Goal: Communication & Community: Share content

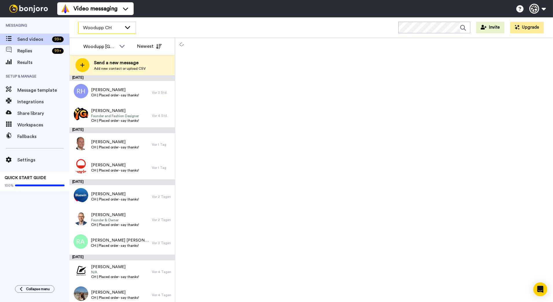
click at [126, 27] on icon at bounding box center [127, 27] width 5 height 3
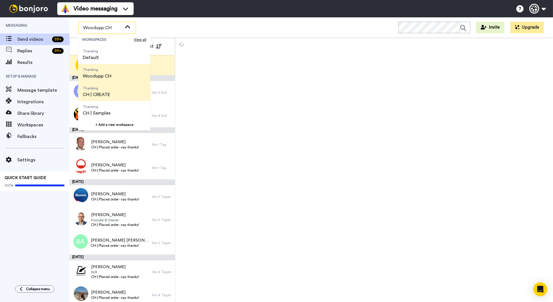
scroll to position [19, 0]
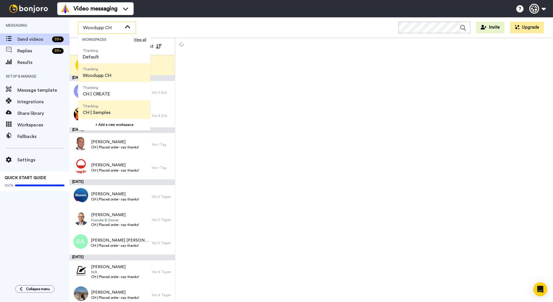
click at [112, 109] on span "Thanking CH | Samples" at bounding box center [96, 109] width 37 height 19
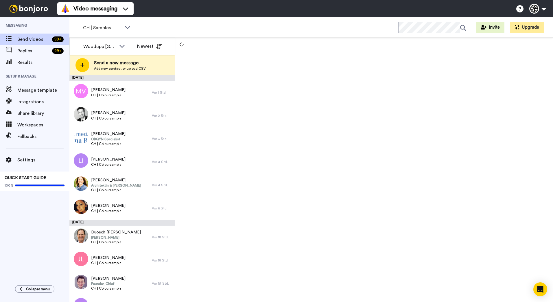
scroll to position [162, 0]
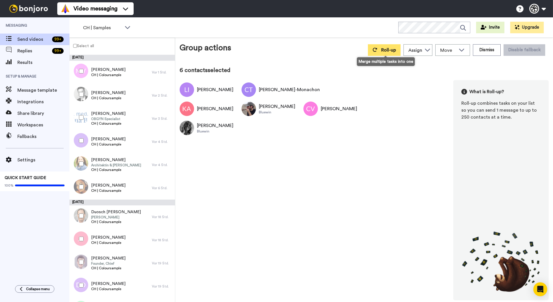
click at [392, 51] on span "Roll-up" at bounding box center [388, 50] width 15 height 5
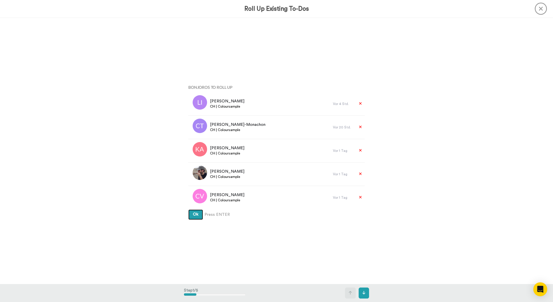
click at [188, 210] on button "Ok" at bounding box center [195, 215] width 15 height 10
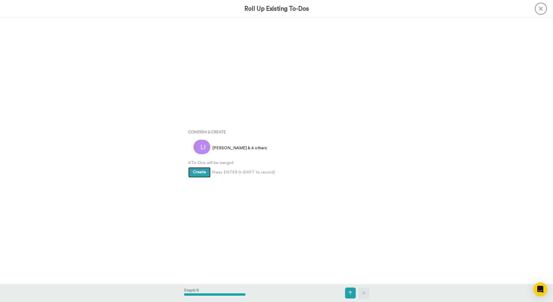
scroll to position [1066, 0]
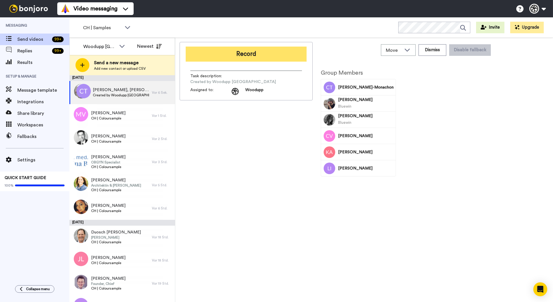
click at [258, 52] on button "Record" at bounding box center [246, 54] width 121 height 15
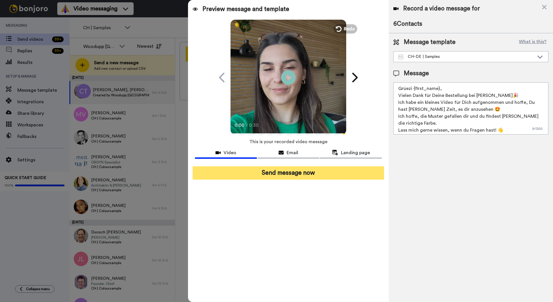
click at [329, 173] on button "Send message now" at bounding box center [289, 172] width 192 height 13
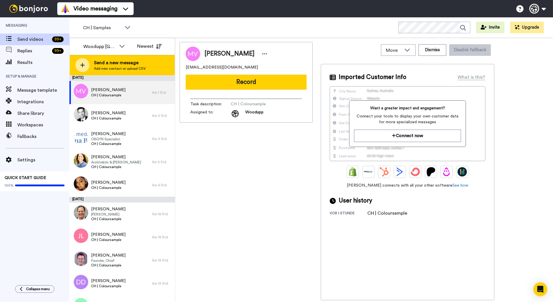
click at [125, 65] on span "Send a new message" at bounding box center [120, 62] width 52 height 7
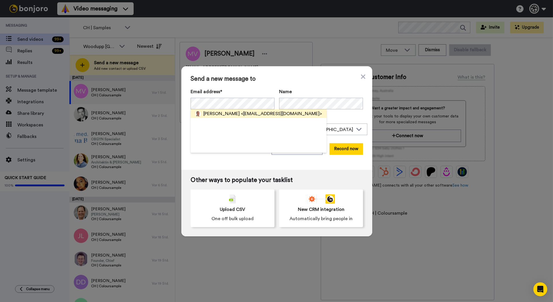
click at [253, 115] on span "<stadtmann@netpus.ch>" at bounding box center [281, 113] width 81 height 7
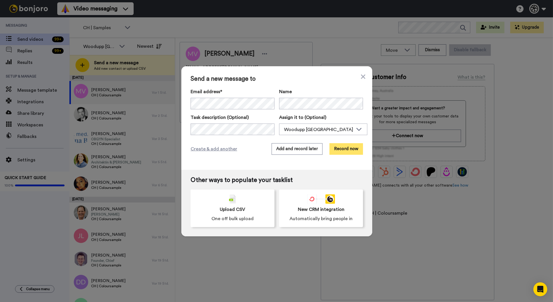
click at [353, 146] on button "Record now" at bounding box center [347, 149] width 34 height 12
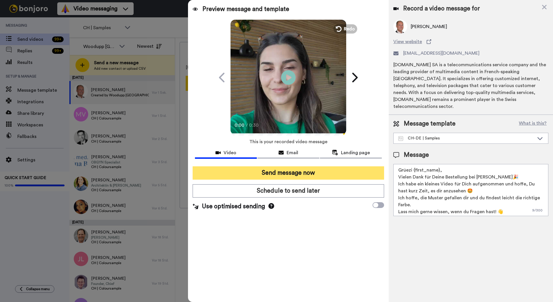
click at [296, 175] on button "Send message now" at bounding box center [289, 172] width 192 height 13
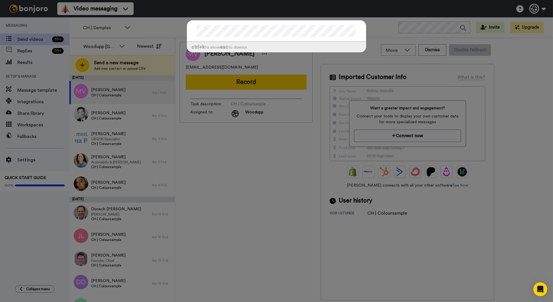
click at [254, 129] on div "ctrl +k to show esc to dismiss" at bounding box center [276, 151] width 553 height 302
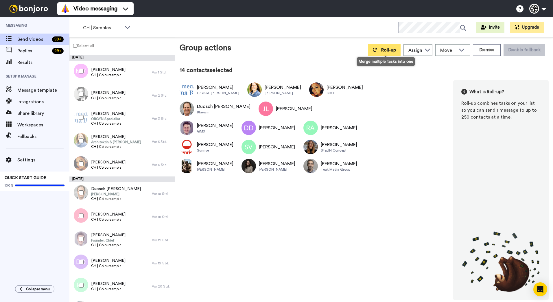
click at [390, 55] on button "Roll-up" at bounding box center [384, 50] width 33 height 12
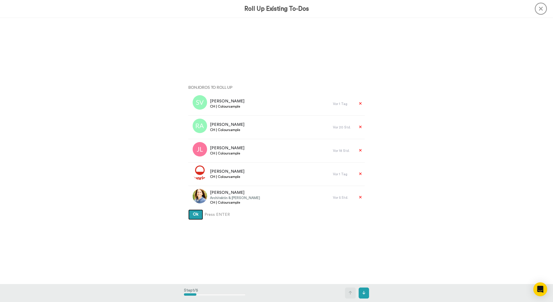
click at [188, 210] on button "Ok" at bounding box center [195, 215] width 15 height 10
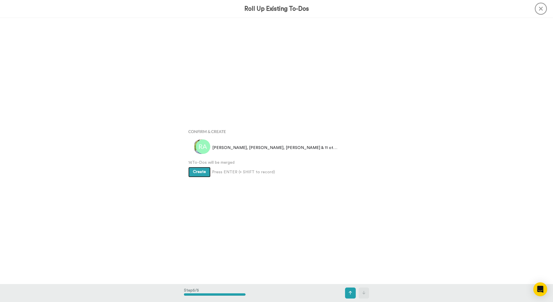
scroll to position [1066, 0]
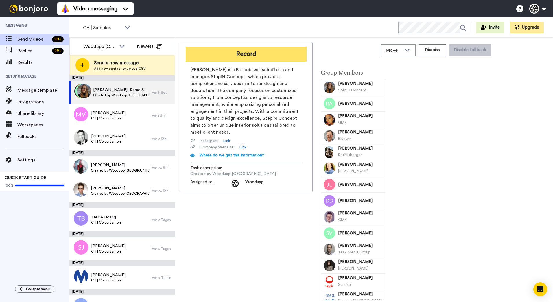
click at [274, 58] on button "Record" at bounding box center [246, 54] width 121 height 15
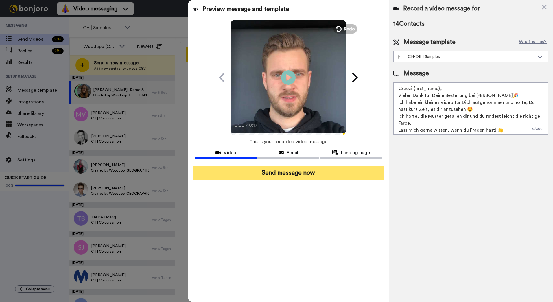
click at [302, 175] on button "Send message now" at bounding box center [289, 172] width 192 height 13
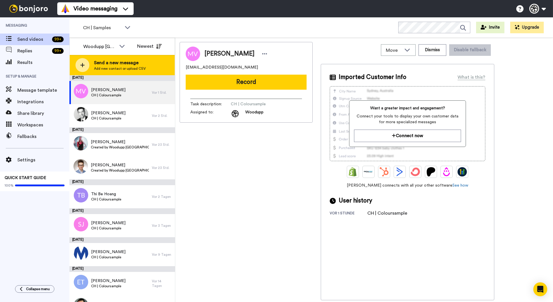
click at [134, 61] on span "Send a new message" at bounding box center [120, 62] width 52 height 7
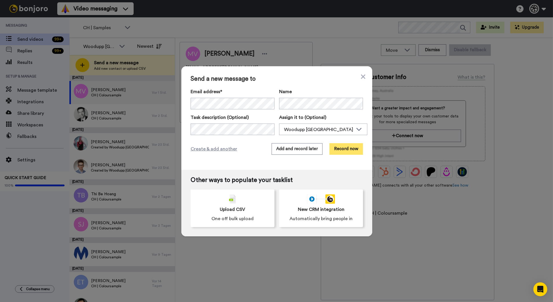
click at [337, 147] on button "Record now" at bounding box center [347, 149] width 34 height 12
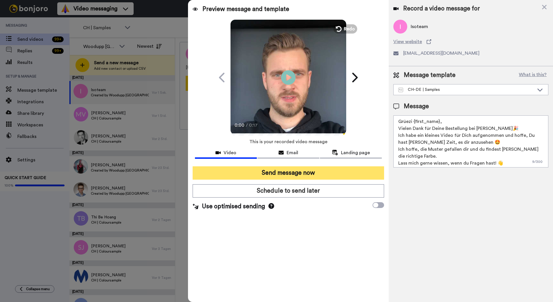
click at [298, 175] on button "Send message now" at bounding box center [289, 172] width 192 height 13
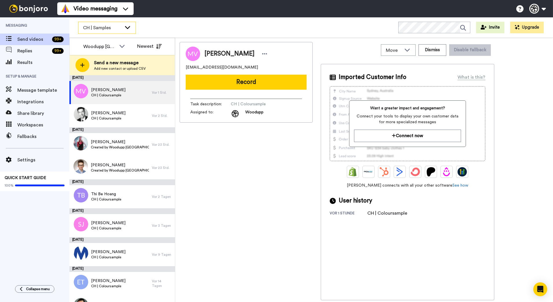
click at [124, 31] on div "CH | Samples" at bounding box center [106, 28] width 57 height 12
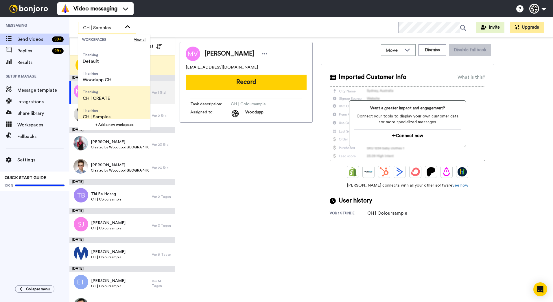
scroll to position [19, 0]
click at [124, 93] on li "Thanking CH | CREATE" at bounding box center [114, 91] width 72 height 19
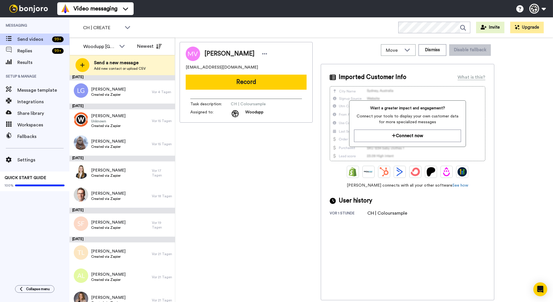
scroll to position [0, 0]
click at [127, 29] on icon at bounding box center [127, 27] width 7 height 6
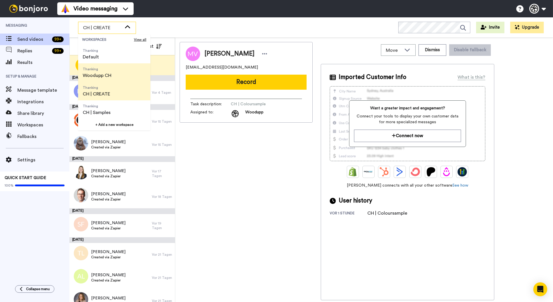
click at [109, 76] on span "Woodupp CH" at bounding box center [97, 75] width 29 height 7
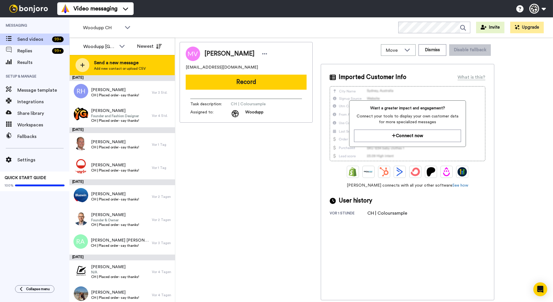
click at [138, 63] on span "Send a new message" at bounding box center [120, 62] width 52 height 7
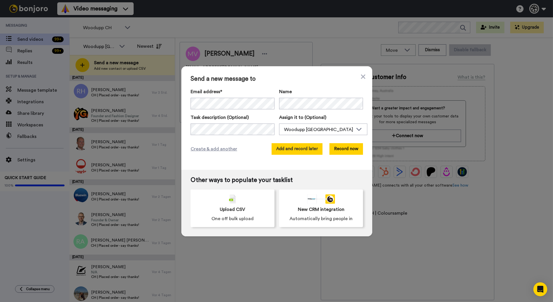
click at [313, 148] on button "Add and record later" at bounding box center [297, 149] width 51 height 12
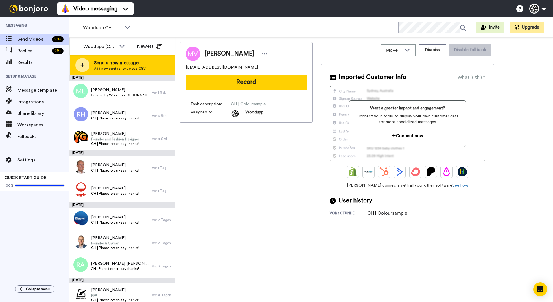
click at [135, 69] on span "Add new contact or upload CSV" at bounding box center [120, 68] width 52 height 5
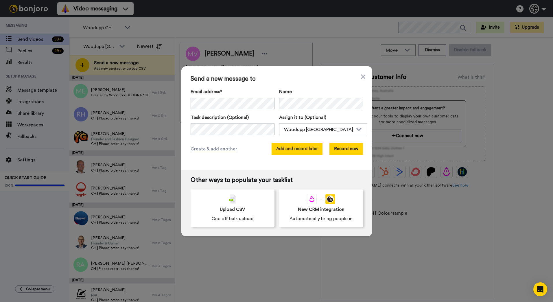
click at [289, 148] on button "Add and record later" at bounding box center [297, 149] width 51 height 12
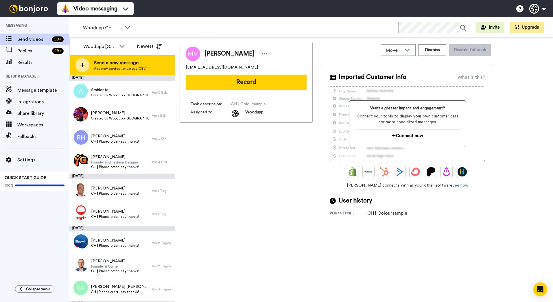
click at [148, 66] on div "Send a new message Add new contact or upload CSV" at bounding box center [122, 65] width 105 height 20
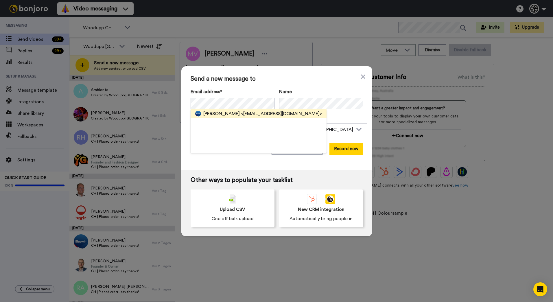
click at [241, 114] on span "<martinvetter@bluewin.ch>" at bounding box center [281, 113] width 81 height 7
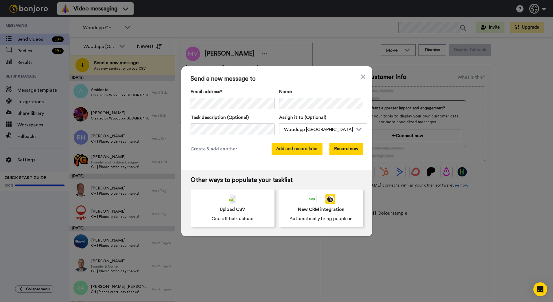
click at [297, 149] on button "Add and record later" at bounding box center [297, 149] width 51 height 12
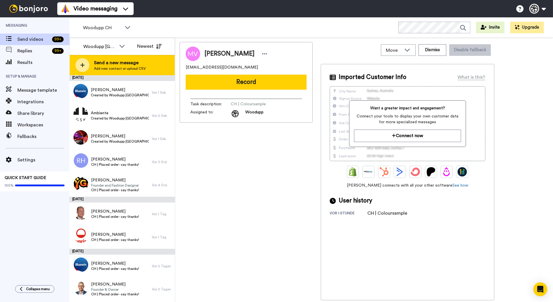
click at [115, 71] on div "Send a new message Add new contact or upload CSV" at bounding box center [122, 65] width 105 height 20
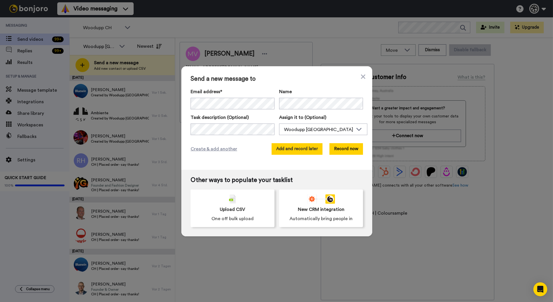
click at [304, 150] on button "Add and record later" at bounding box center [297, 149] width 51 height 12
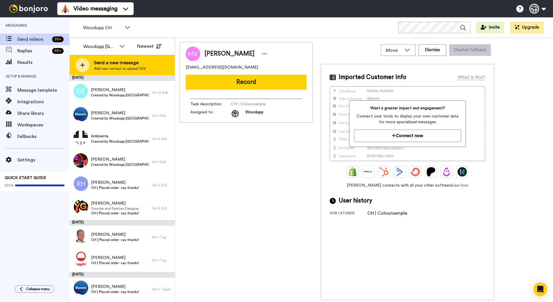
click at [135, 65] on span "Send a new message" at bounding box center [120, 62] width 52 height 7
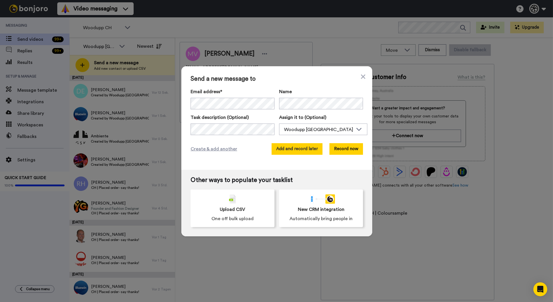
click at [300, 150] on button "Add and record later" at bounding box center [297, 149] width 51 height 12
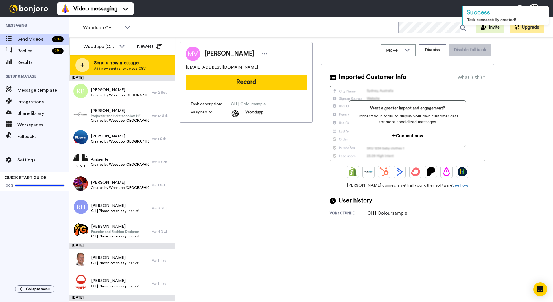
click at [124, 70] on span "Add new contact or upload CSV" at bounding box center [120, 68] width 52 height 5
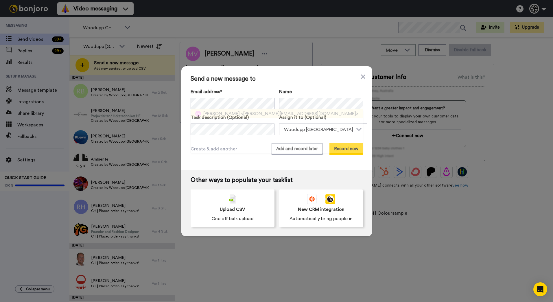
click at [257, 114] on span "<esther.wider@bluewin.ch>" at bounding box center [299, 113] width 117 height 7
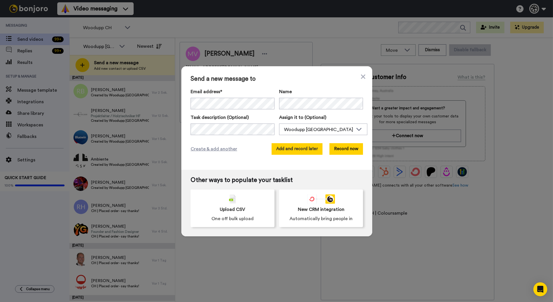
click at [307, 152] on button "Add and record later" at bounding box center [297, 149] width 51 height 12
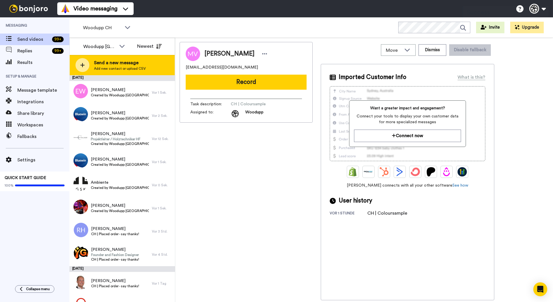
click at [115, 66] on span "Send a new message" at bounding box center [120, 62] width 52 height 7
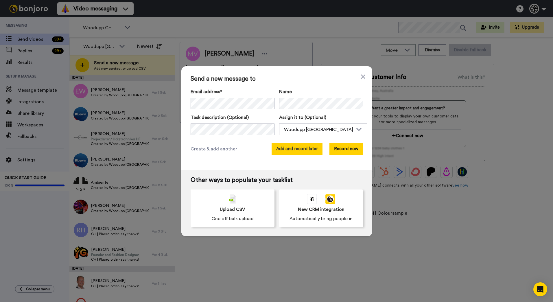
click at [314, 149] on button "Add and record later" at bounding box center [297, 149] width 51 height 12
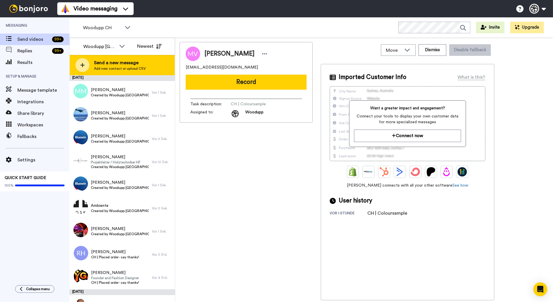
click at [157, 65] on div "Send a new message Add new contact or upload CSV" at bounding box center [122, 65] width 105 height 20
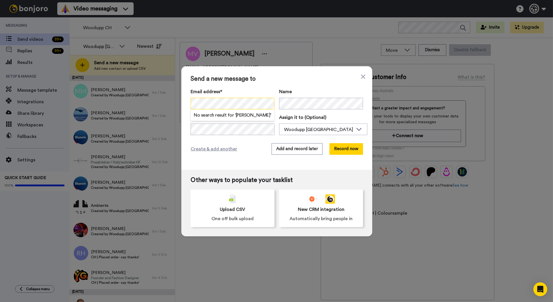
click at [182, 99] on div "Send a new message to Email address* No search result for ‘ Melanie Birrer ’ Na…" at bounding box center [276, 118] width 191 height 104
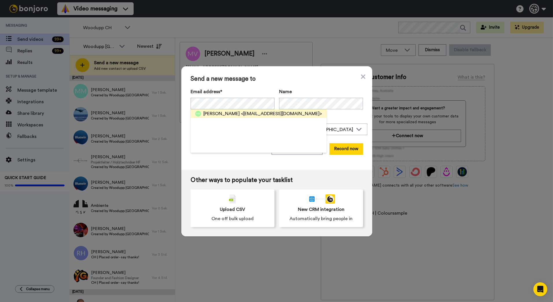
click at [241, 112] on span "<info@sinnriich.ch>" at bounding box center [281, 113] width 81 height 7
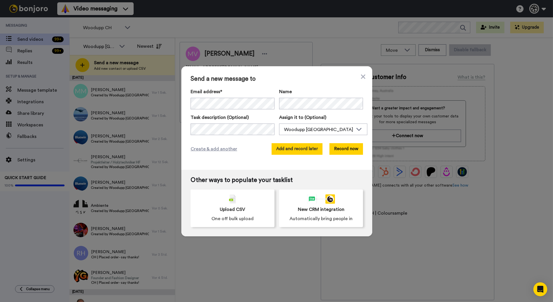
click at [300, 151] on button "Add and record later" at bounding box center [297, 149] width 51 height 12
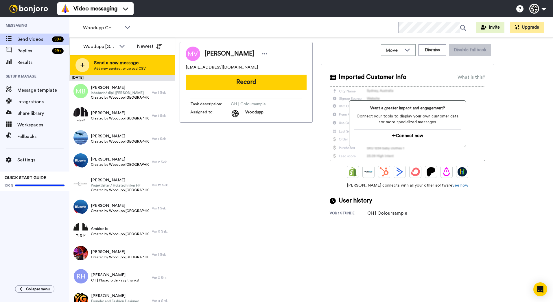
click at [122, 65] on span "Send a new message" at bounding box center [120, 62] width 52 height 7
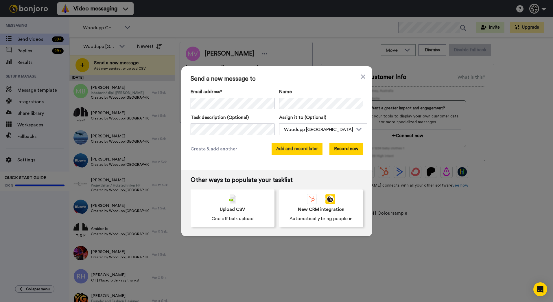
click at [292, 146] on button "Add and record later" at bounding box center [297, 149] width 51 height 12
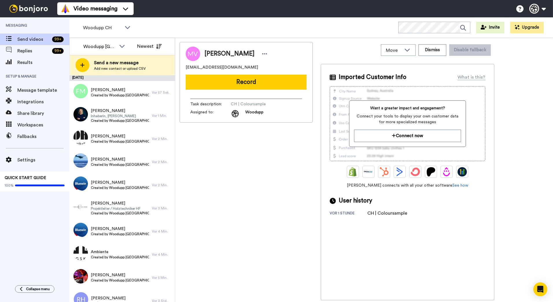
click at [134, 59] on div "Send a new message Add new contact or upload CSV" at bounding box center [122, 65] width 105 height 20
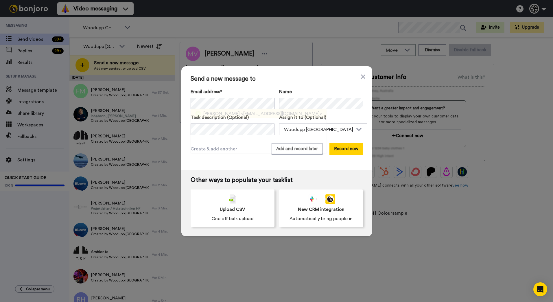
click at [241, 114] on span "<reto.schelbert@conditorei.ch>" at bounding box center [281, 113] width 81 height 7
click at [290, 149] on button "Add and record later" at bounding box center [297, 149] width 51 height 12
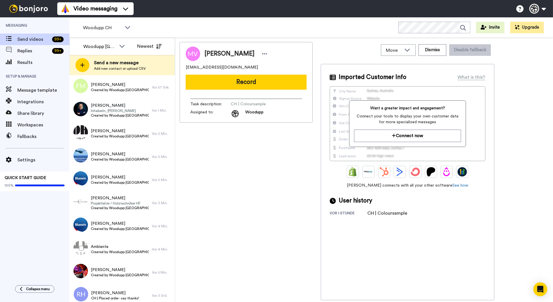
scroll to position [29, 0]
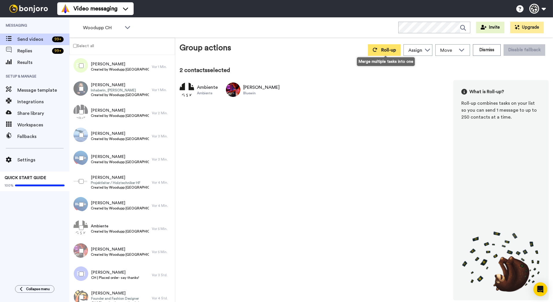
click at [377, 52] on icon at bounding box center [375, 50] width 4 height 4
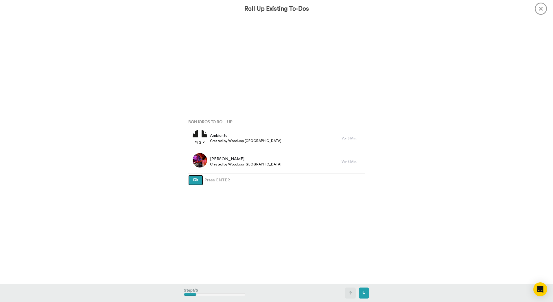
click at [188, 175] on button "Ok" at bounding box center [195, 180] width 15 height 10
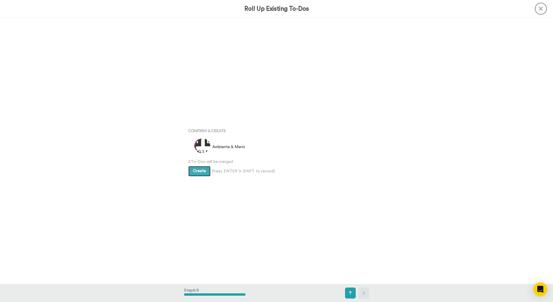
scroll to position [1066, 0]
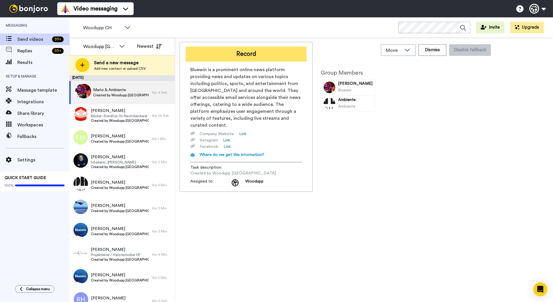
click at [235, 49] on button "Record" at bounding box center [246, 54] width 121 height 15
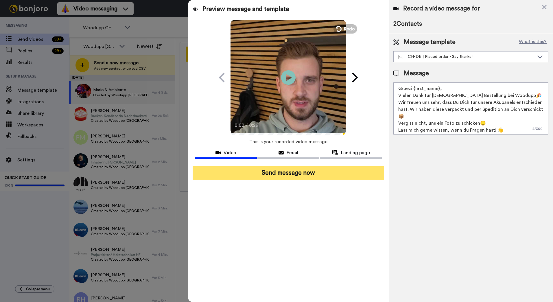
click at [311, 172] on button "Send message now" at bounding box center [289, 172] width 192 height 13
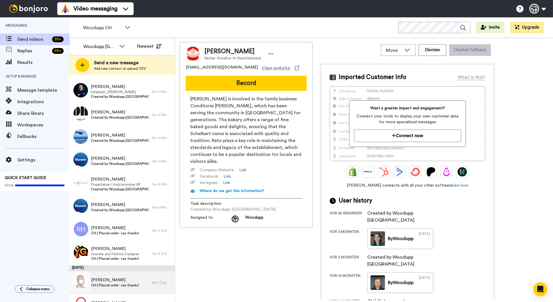
scroll to position [29, 0]
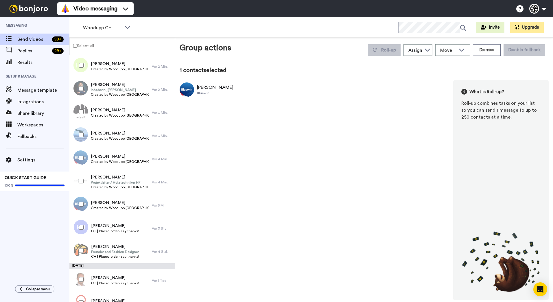
click at [80, 179] on div at bounding box center [80, 181] width 21 height 20
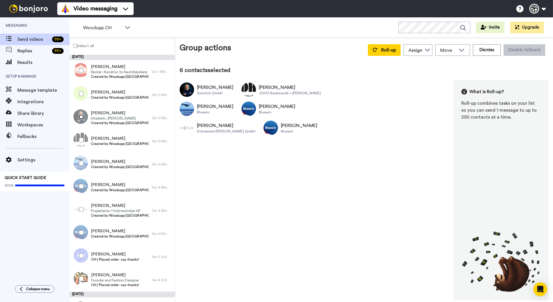
scroll to position [0, 0]
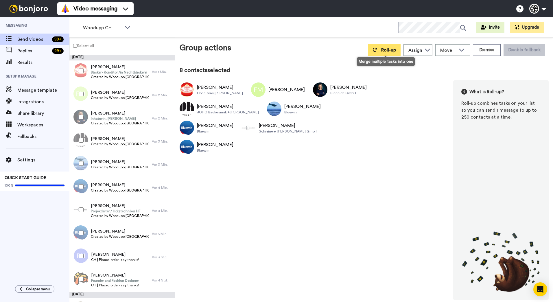
click at [392, 52] on button "Roll-up" at bounding box center [384, 50] width 33 height 12
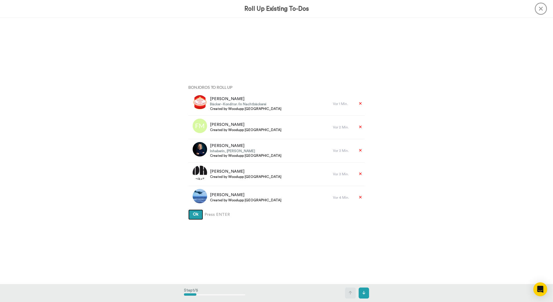
click at [188, 210] on button "Ok" at bounding box center [195, 215] width 15 height 10
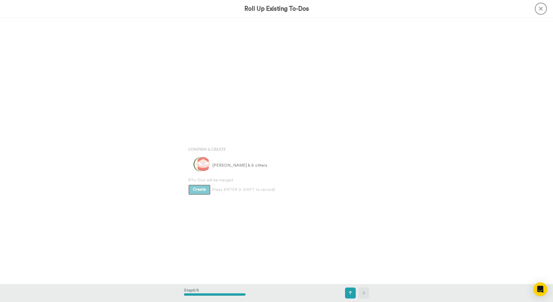
scroll to position [1066, 0]
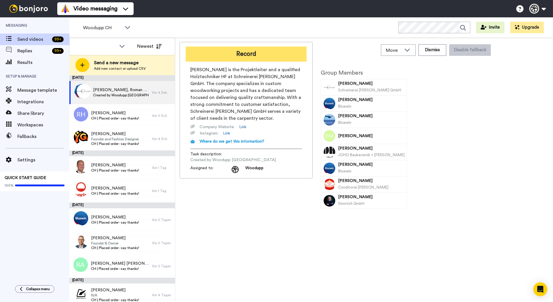
click at [273, 59] on button "Record" at bounding box center [246, 54] width 121 height 15
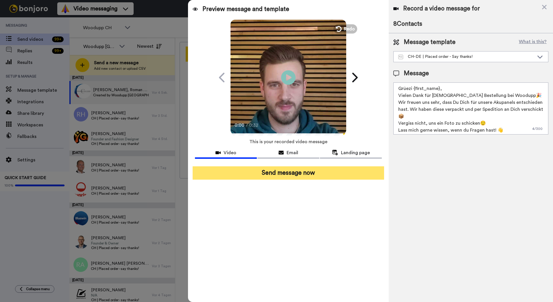
click at [308, 177] on button "Send message now" at bounding box center [289, 172] width 192 height 13
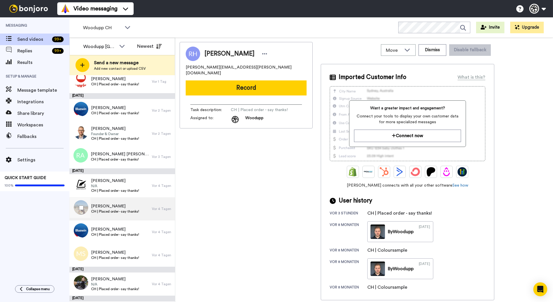
scroll to position [87, 0]
